Goal: Task Accomplishment & Management: Manage account settings

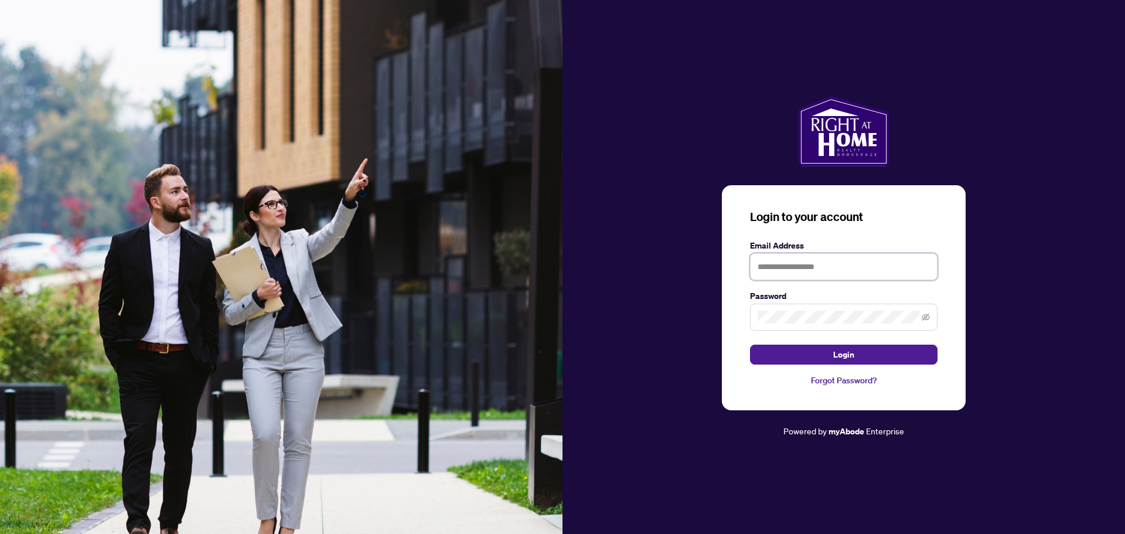
click at [793, 262] on input "text" at bounding box center [843, 266] width 187 height 27
type input "**********"
click at [854, 353] on button "Login" at bounding box center [843, 354] width 187 height 20
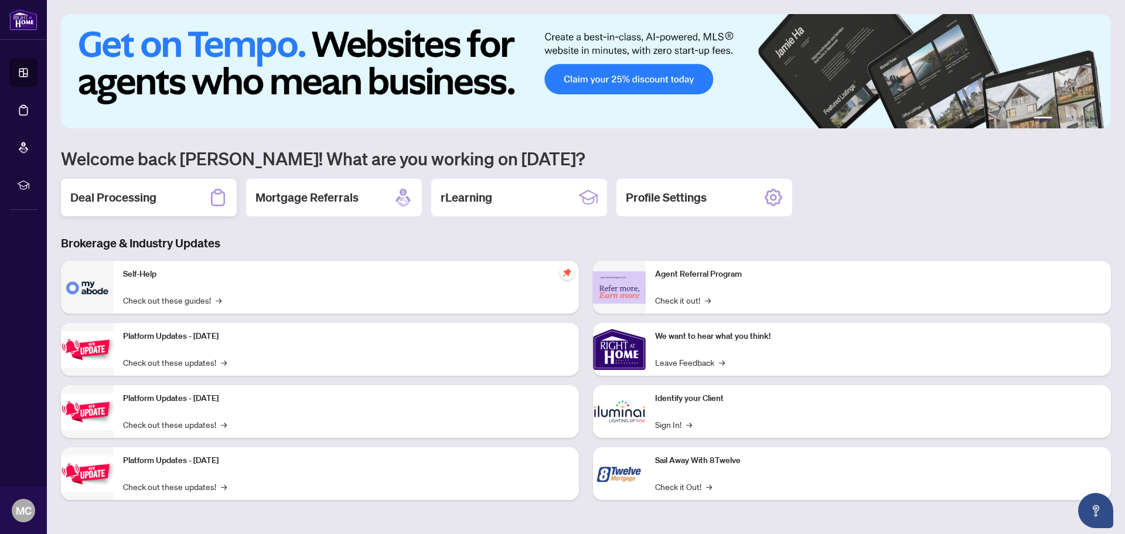
click at [148, 190] on h2 "Deal Processing" at bounding box center [113, 197] width 86 height 16
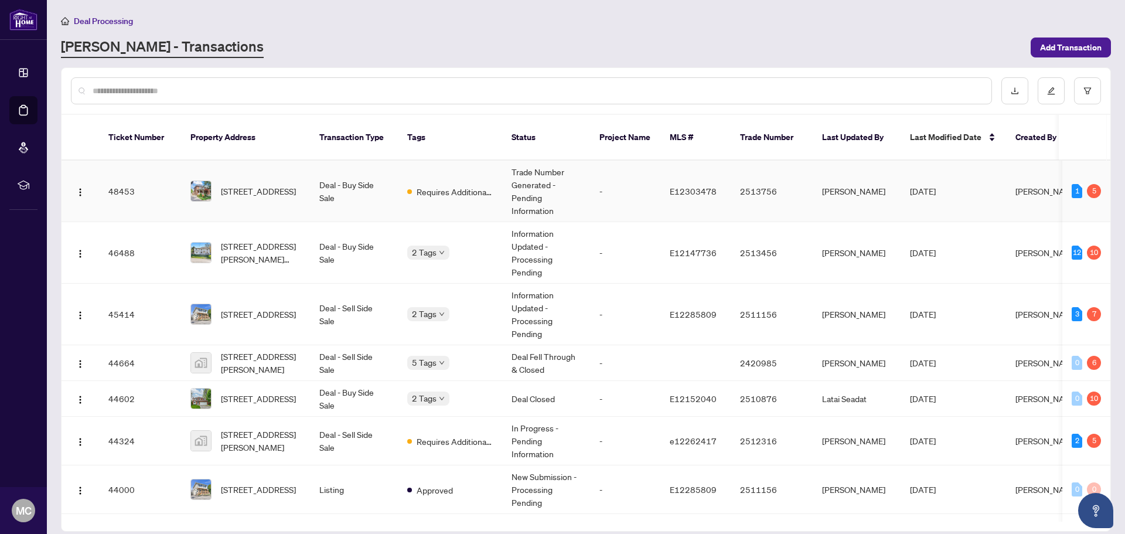
click at [405, 164] on td "Requires Additional Docs" at bounding box center [450, 192] width 104 height 62
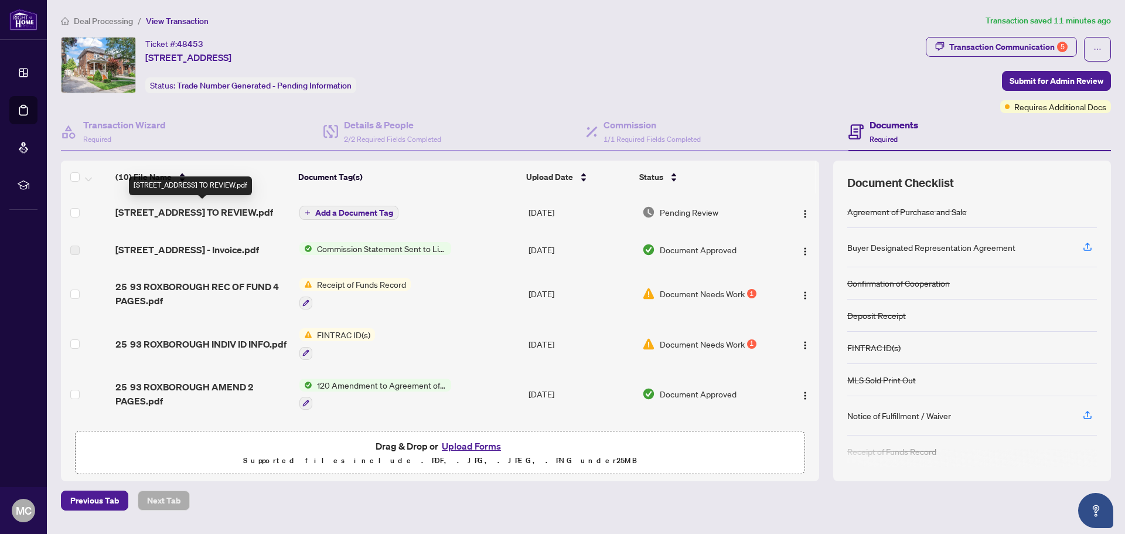
click at [248, 208] on span "[STREET_ADDRESS] TO REVIEW.pdf" at bounding box center [194, 212] width 158 height 14
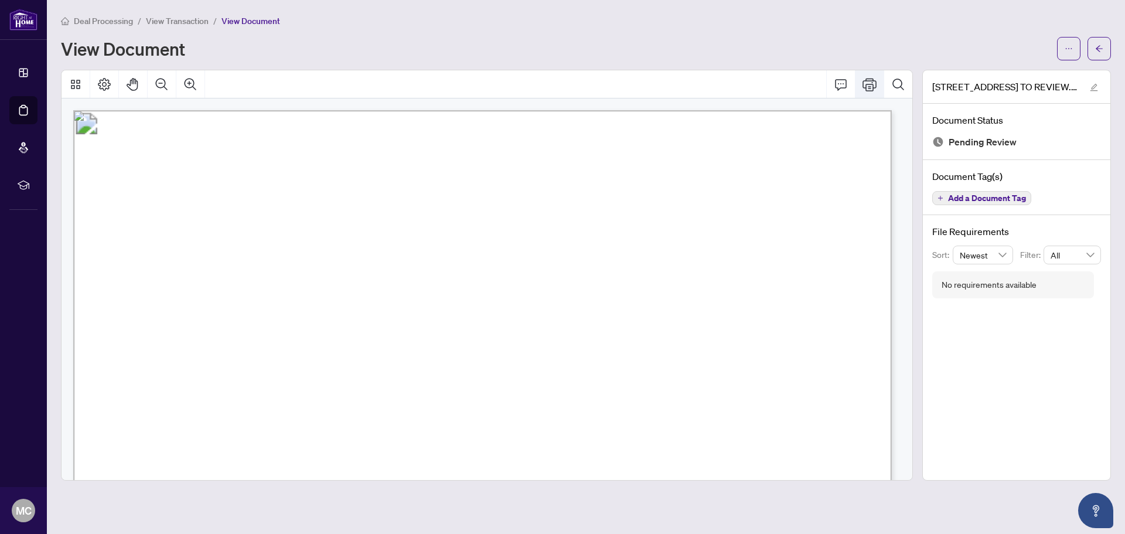
click at [869, 82] on icon "Print" at bounding box center [869, 84] width 14 height 14
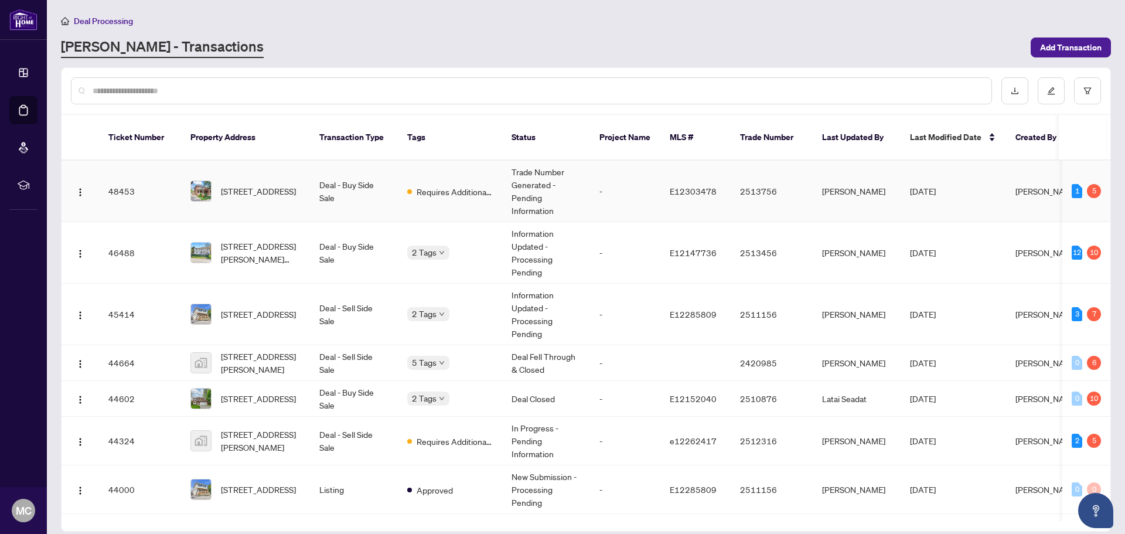
click at [267, 162] on td "[STREET_ADDRESS]" at bounding box center [245, 192] width 129 height 62
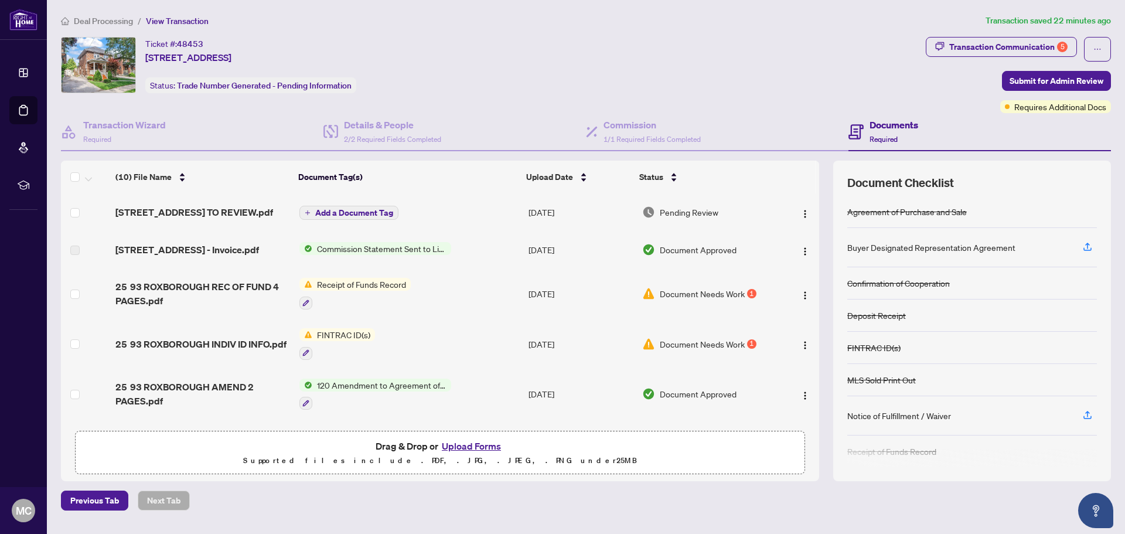
click at [457, 443] on button "Upload Forms" at bounding box center [471, 445] width 66 height 15
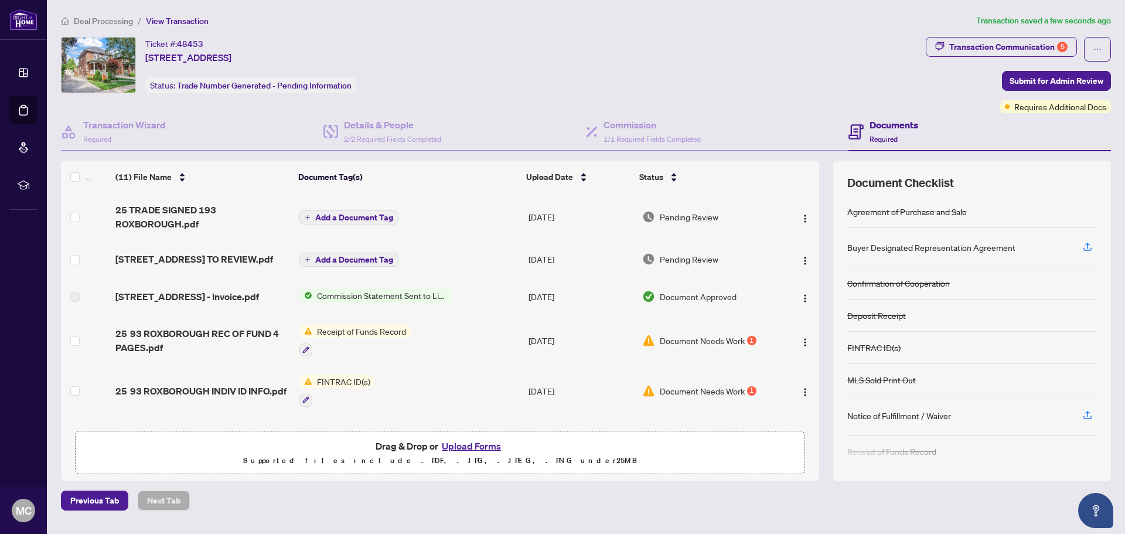
click at [335, 214] on span "Add a Document Tag" at bounding box center [354, 217] width 78 height 8
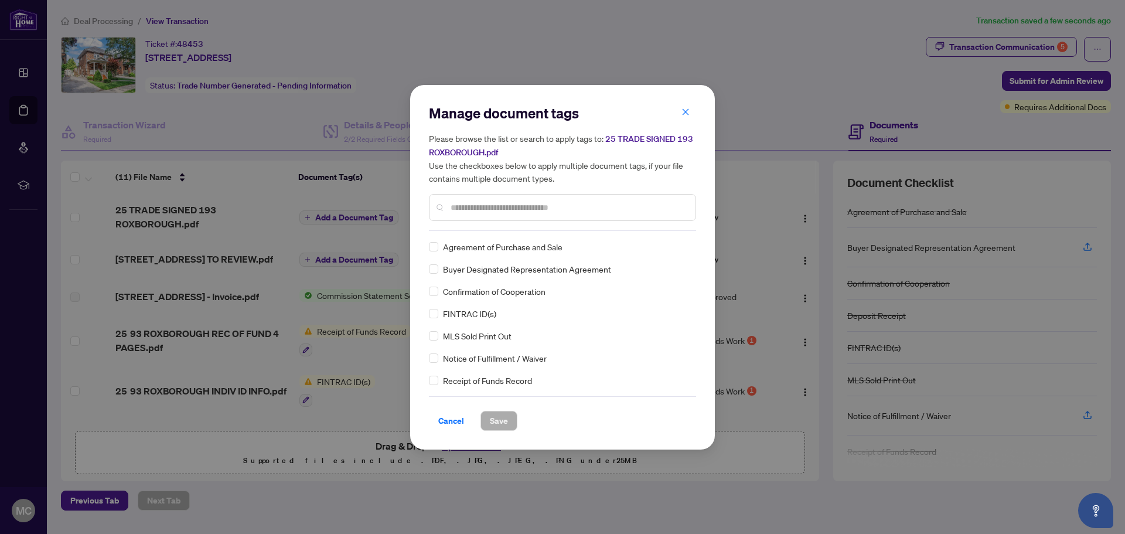
click at [480, 201] on input "text" at bounding box center [567, 207] width 235 height 13
type input "*****"
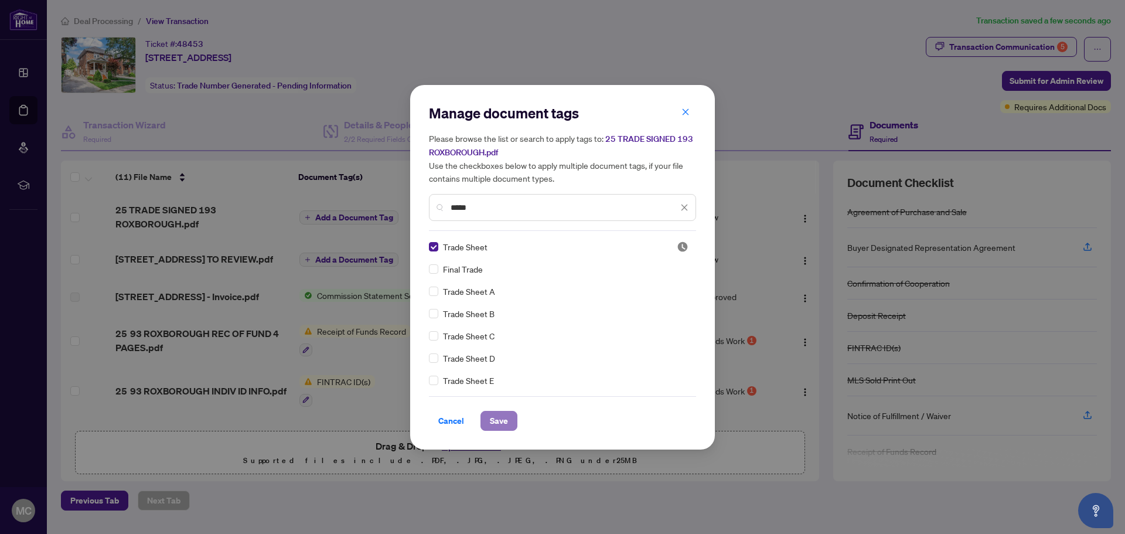
click at [508, 424] on button "Save" at bounding box center [498, 421] width 37 height 20
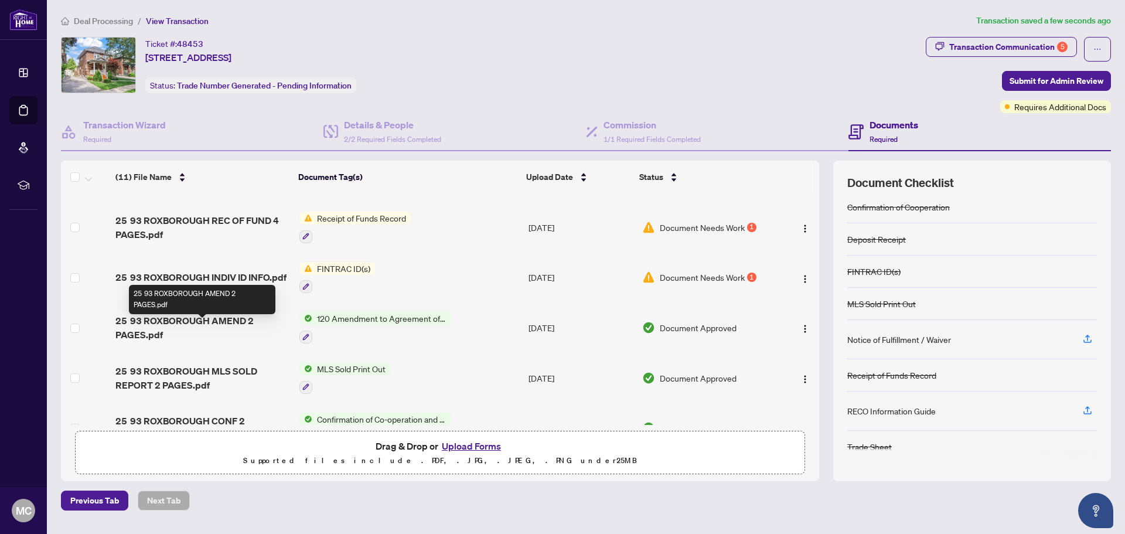
scroll to position [117, 0]
click at [227, 327] on span "25 93 ROXBOROUGH AMEND 2 PAGES.pdf" at bounding box center [202, 327] width 174 height 28
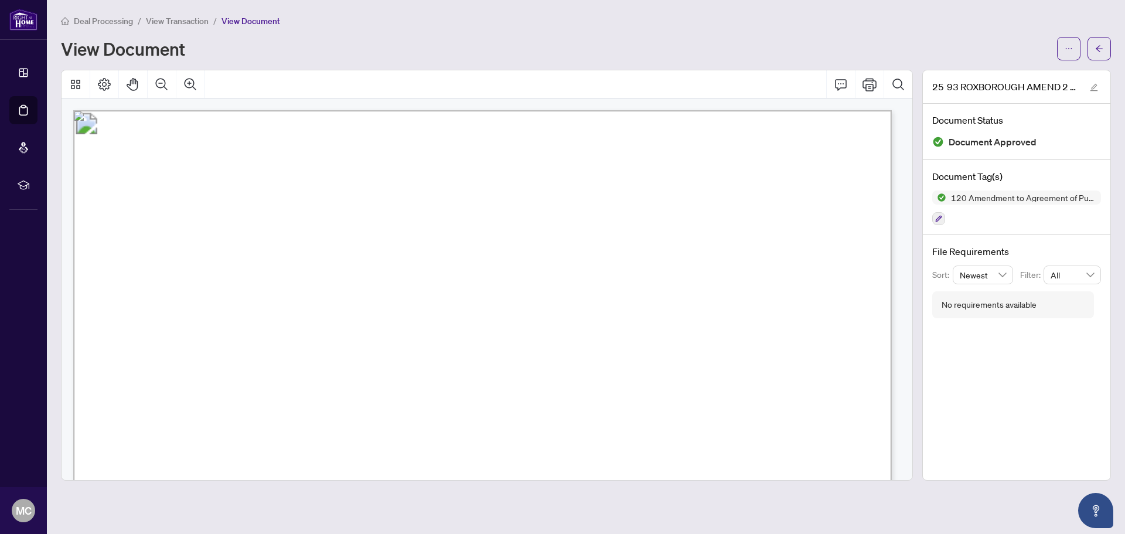
click at [717, 52] on div "View Document" at bounding box center [555, 48] width 989 height 19
